Goal: Transaction & Acquisition: Purchase product/service

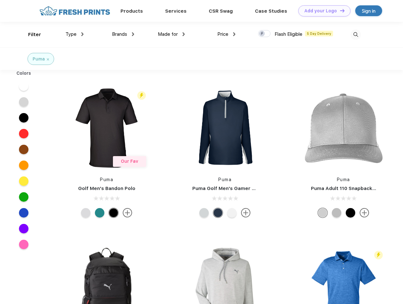
click at [322, 11] on link "Add your Logo Design Tool" at bounding box center [325, 10] width 52 height 11
click at [0, 0] on div "Design Tool" at bounding box center [0, 0] width 0 height 0
click at [340, 10] on link "Add your Logo Design Tool" at bounding box center [325, 10] width 52 height 11
click at [30, 35] on div "Filter" at bounding box center [34, 34] width 13 height 7
click at [75, 34] on span "Type" at bounding box center [71, 34] width 11 height 6
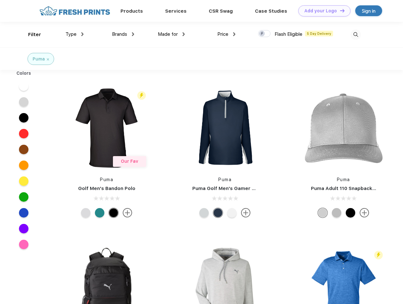
click at [123, 34] on span "Brands" at bounding box center [119, 34] width 15 height 6
click at [172, 34] on span "Made for" at bounding box center [168, 34] width 20 height 6
click at [227, 34] on span "Price" at bounding box center [223, 34] width 11 height 6
click at [265, 34] on div at bounding box center [264, 33] width 12 height 7
click at [262, 34] on input "checkbox" at bounding box center [260, 32] width 4 height 4
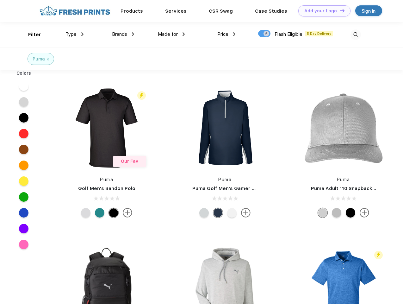
click at [356, 35] on img at bounding box center [356, 34] width 10 height 10
